Goal: Task Accomplishment & Management: Use online tool/utility

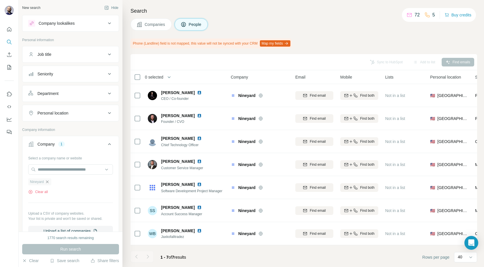
click at [48, 182] on icon "button" at bounding box center [47, 182] width 5 height 5
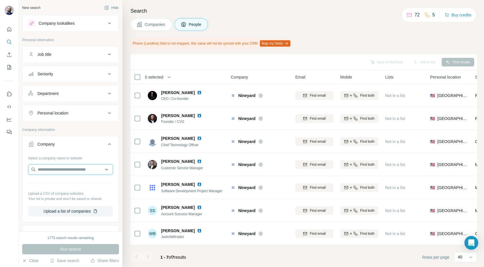
click at [47, 173] on input "text" at bounding box center [70, 169] width 85 height 10
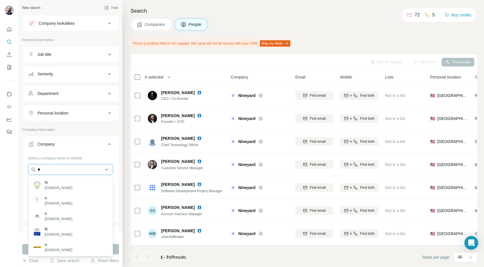
type input "*"
drag, startPoint x: 68, startPoint y: 170, endPoint x: 18, endPoint y: 167, distance: 50.5
click at [18, 168] on div "**********" at bounding box center [242, 133] width 484 height 267
paste input "*****"
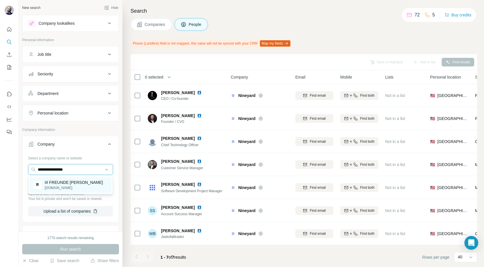
type input "**********"
click at [44, 186] on div "III FREUNDE Weine dreifreundeweine.de" at bounding box center [68, 185] width 70 height 11
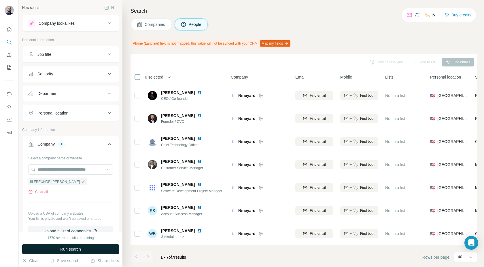
click at [57, 250] on button "Run search" at bounding box center [70, 249] width 97 height 10
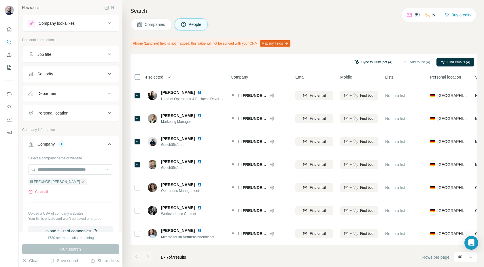
click at [368, 61] on button "Sync to HubSpot (4)" at bounding box center [373, 62] width 46 height 9
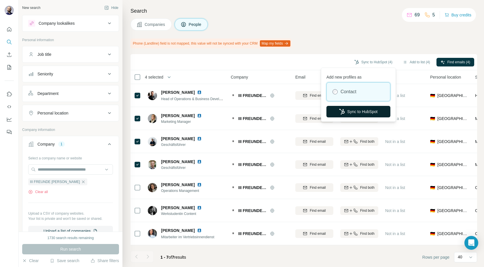
click at [354, 110] on button "Sync to HubSpot" at bounding box center [358, 112] width 64 height 12
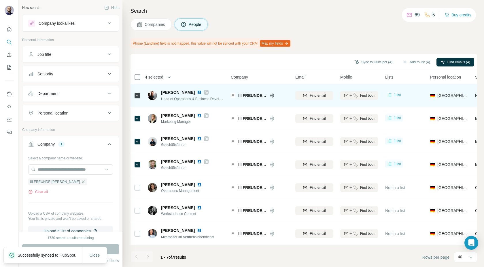
click at [197, 93] on img at bounding box center [199, 92] width 5 height 5
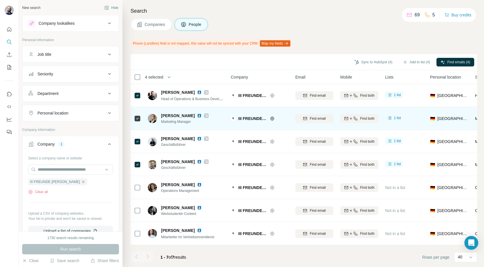
click at [197, 115] on img at bounding box center [199, 115] width 5 height 5
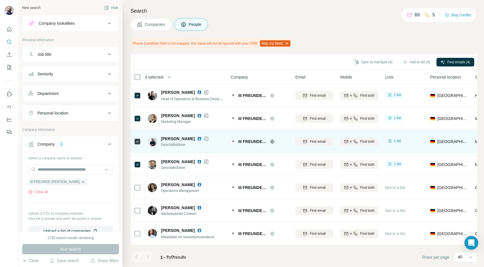
click at [202, 139] on img at bounding box center [199, 138] width 5 height 5
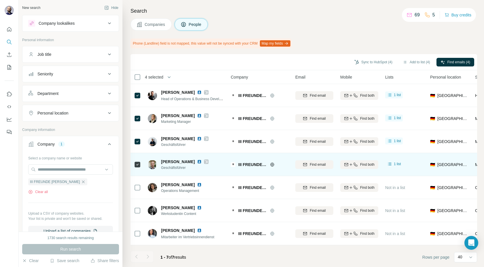
click at [201, 161] on img at bounding box center [199, 162] width 5 height 5
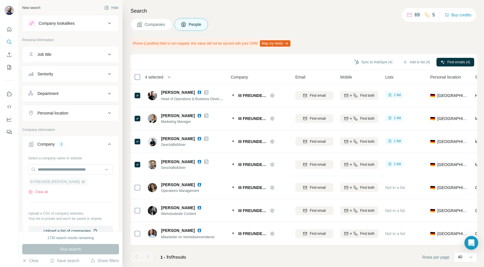
click at [81, 181] on icon "button" at bounding box center [83, 182] width 5 height 5
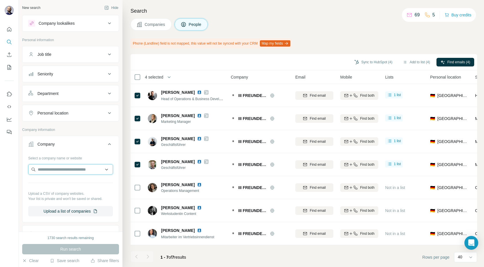
click at [54, 170] on input "text" at bounding box center [70, 169] width 85 height 10
type input "**********"
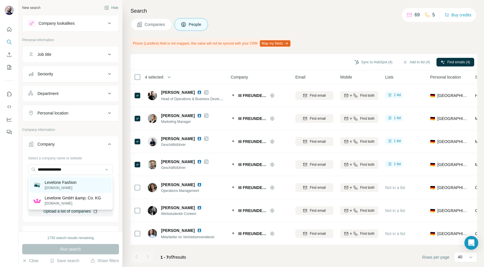
click at [54, 180] on p "Levelone Fashion" at bounding box center [61, 183] width 32 height 6
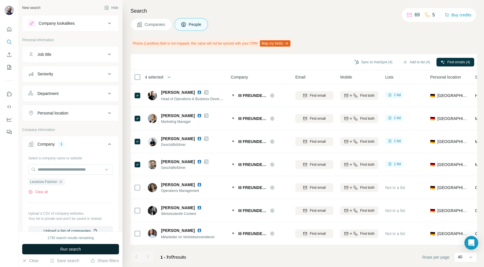
click at [58, 250] on button "Run search" at bounding box center [70, 249] width 97 height 10
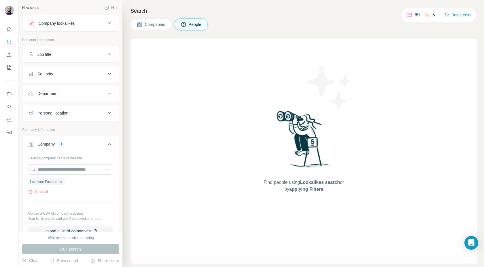
click at [141, 27] on icon at bounding box center [139, 25] width 6 height 6
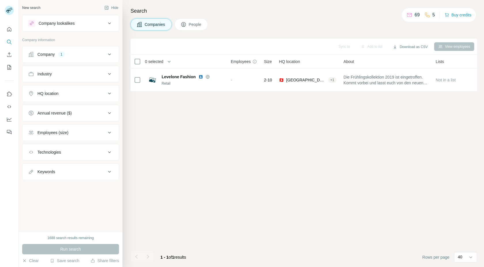
click at [188, 24] on button "People" at bounding box center [190, 24] width 33 height 12
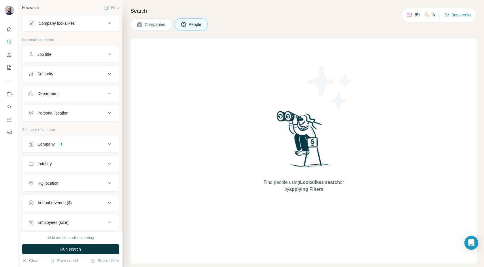
click at [151, 25] on span "Companies" at bounding box center [155, 25] width 21 height 6
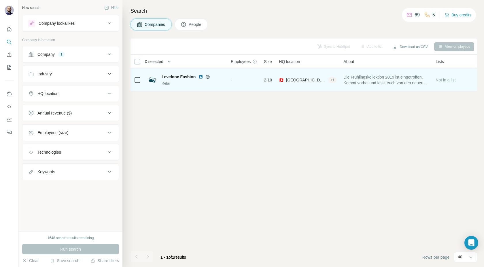
click at [201, 77] on img at bounding box center [200, 77] width 5 height 5
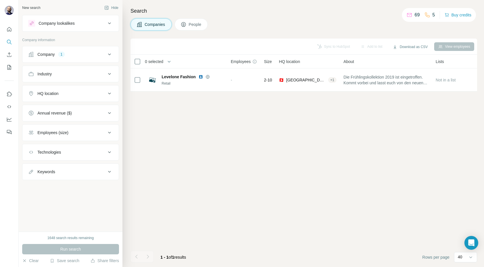
click at [54, 56] on div "Company" at bounding box center [45, 55] width 17 height 6
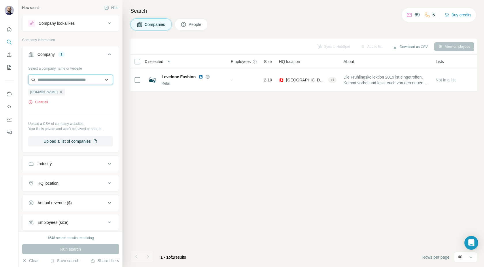
click at [47, 81] on input "text" at bounding box center [70, 80] width 85 height 10
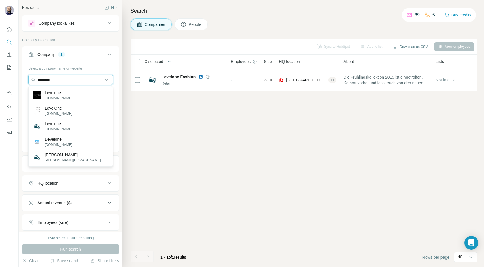
drag, startPoint x: 61, startPoint y: 83, endPoint x: 8, endPoint y: 82, distance: 53.6
click at [8, 82] on div "New search Hide Company lookalikes Company information Company 1 Select a compa…" at bounding box center [242, 133] width 484 height 267
type input "*"
type input "******"
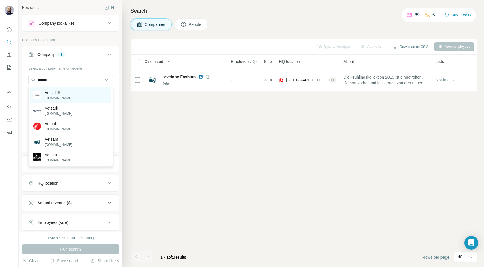
click at [54, 90] on p "Vetsak®" at bounding box center [59, 93] width 28 height 6
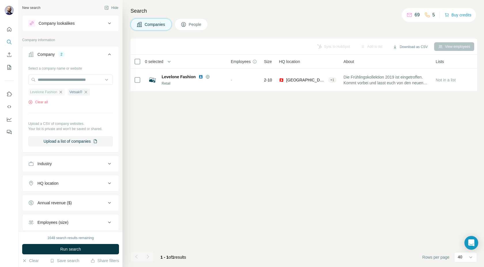
click at [61, 91] on icon "button" at bounding box center [60, 92] width 5 height 5
click at [65, 246] on span "Run search" at bounding box center [70, 249] width 21 height 6
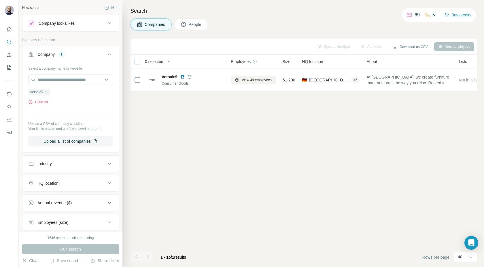
click at [195, 20] on button "People" at bounding box center [190, 24] width 33 height 12
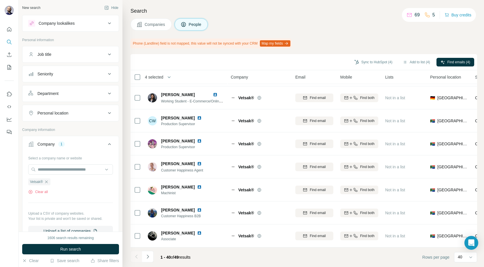
scroll to position [750, 0]
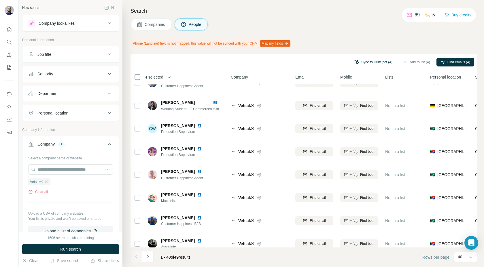
click at [364, 63] on button "Sync to HubSpot (4)" at bounding box center [373, 62] width 46 height 9
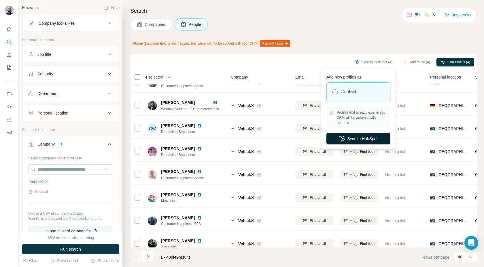
click at [341, 137] on icon "button" at bounding box center [342, 139] width 6 height 6
